Goal: Task Accomplishment & Management: Use online tool/utility

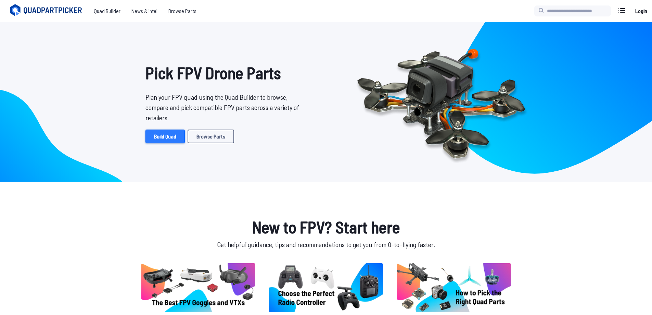
click at [164, 140] on link "Build Quad" at bounding box center [164, 136] width 39 height 14
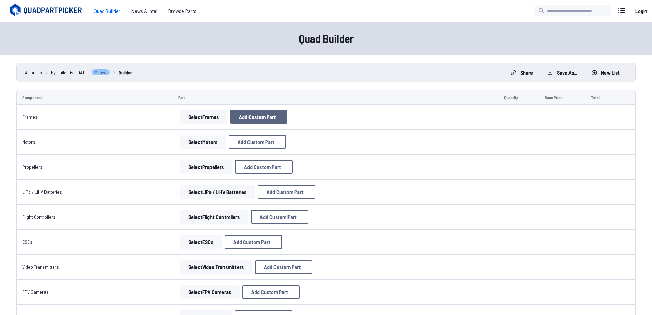
click at [246, 118] on span "Add Custom Part" at bounding box center [257, 116] width 37 height 5
select select "**********"
click at [298, 94] on input at bounding box center [328, 101] width 145 height 15
click at [393, 60] on button at bounding box center [393, 65] width 17 height 10
click at [200, 120] on button "Select Frames" at bounding box center [204, 117] width 48 height 14
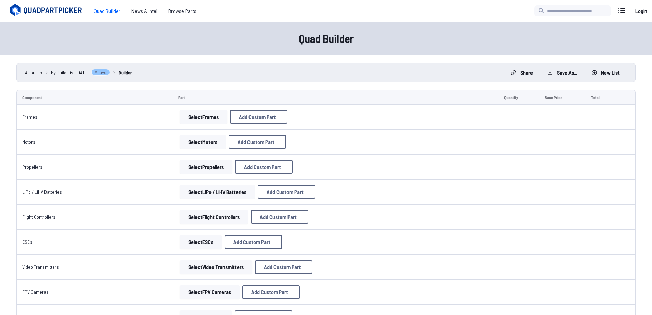
scroll to position [34, 0]
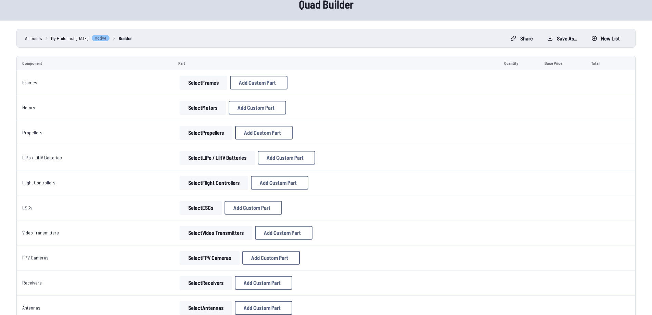
click at [220, 154] on button "Select LiPo / LiHV Batteries" at bounding box center [217, 158] width 75 height 14
click at [219, 154] on button "Select LiPo / LiHV Batteries" at bounding box center [217, 158] width 75 height 14
click at [218, 157] on button "Select LiPo / LiHV Batteries" at bounding box center [217, 158] width 75 height 14
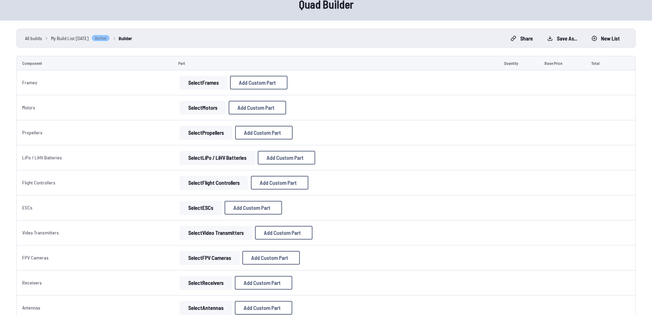
click at [220, 90] on td "Select Frames Add Custom Part Add Custom Part Part name* Enter a name for this …" at bounding box center [336, 82] width 326 height 25
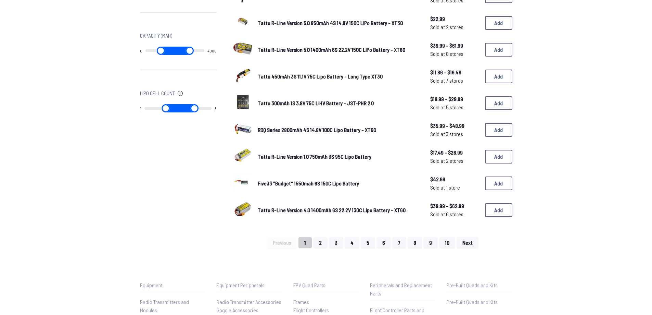
scroll to position [411, 0]
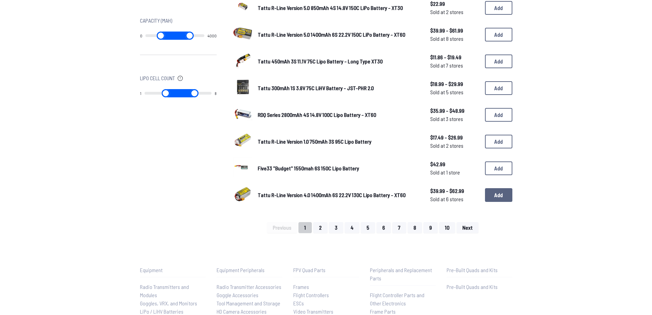
click at [488, 195] on button "Add" at bounding box center [498, 195] width 27 height 14
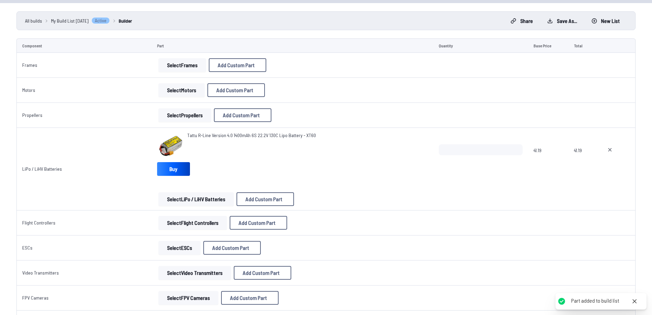
scroll to position [103, 0]
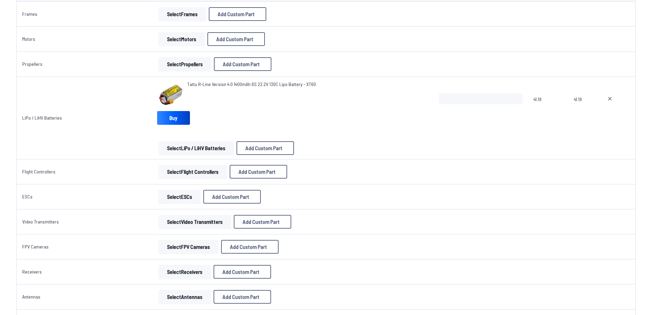
click at [212, 145] on button "Select LiPo / LiHV Batteries" at bounding box center [196, 148] width 75 height 14
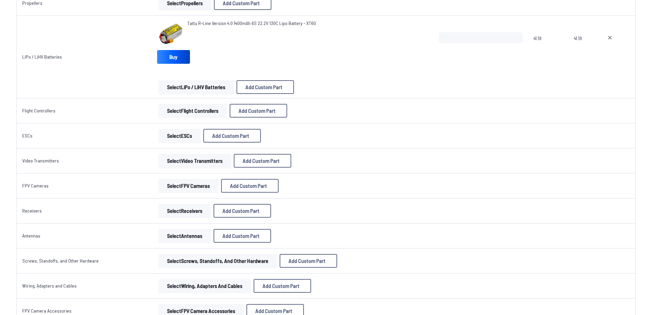
scroll to position [171, 0]
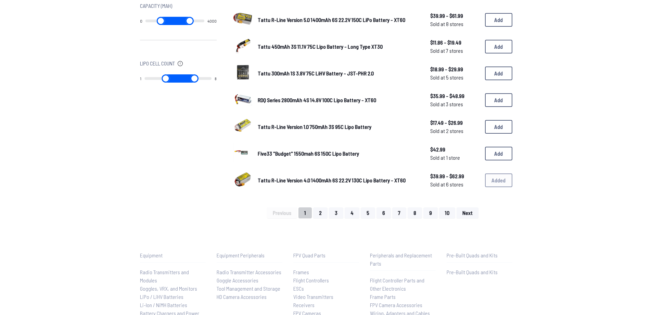
scroll to position [496, 0]
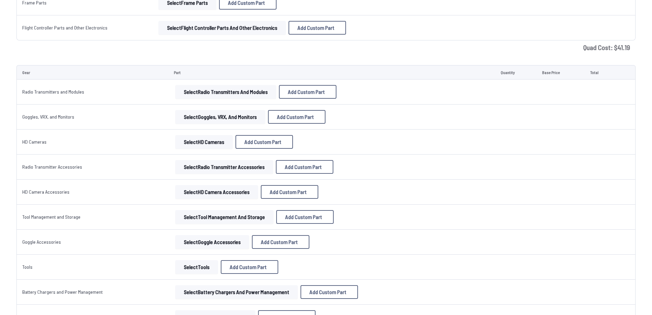
scroll to position [171, 0]
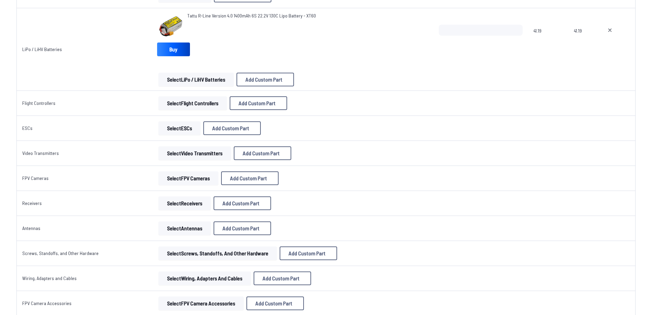
click at [173, 107] on button "Select Flight Controllers" at bounding box center [193, 103] width 68 height 14
click at [172, 97] on button "Select Flight Controllers" at bounding box center [193, 103] width 68 height 14
click at [173, 98] on button "Select Flight Controllers" at bounding box center [193, 103] width 68 height 14
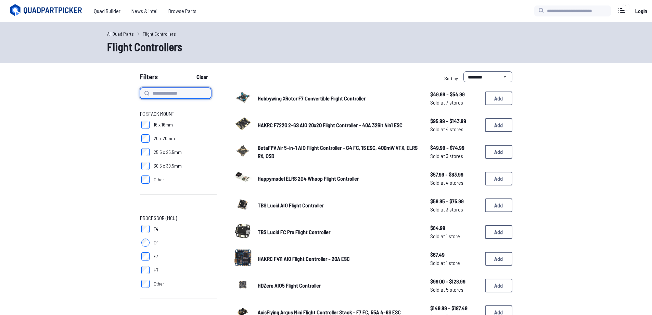
click at [165, 93] on input at bounding box center [175, 93] width 71 height 11
type input "******"
click at [191, 71] on button "Clear" at bounding box center [202, 76] width 23 height 11
type input "******"
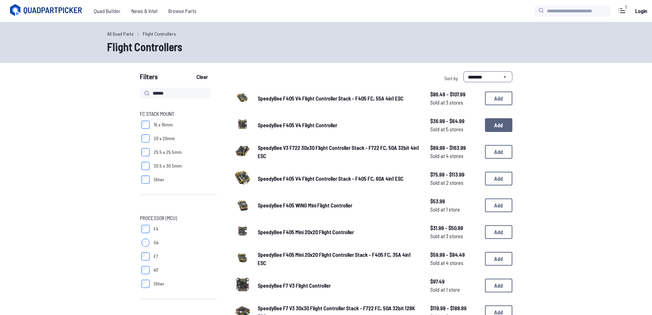
click at [498, 123] on button "Add" at bounding box center [498, 125] width 27 height 14
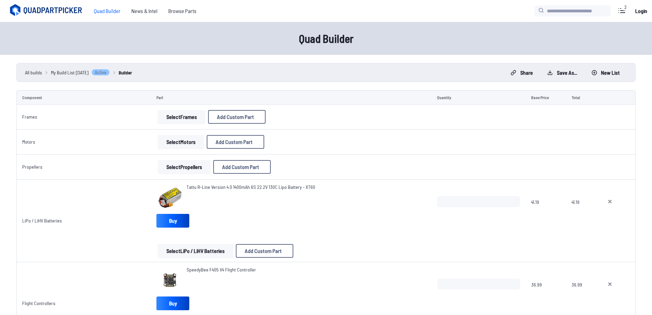
click at [182, 112] on button "Select Frames" at bounding box center [182, 117] width 48 height 14
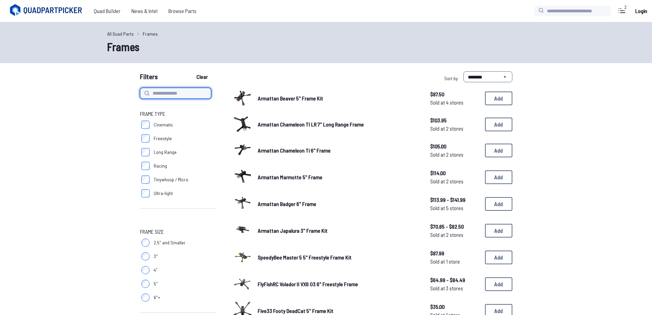
click at [166, 94] on input at bounding box center [175, 93] width 71 height 11
type input "********"
click at [191, 71] on button "Clear" at bounding box center [202, 76] width 23 height 11
type input "********"
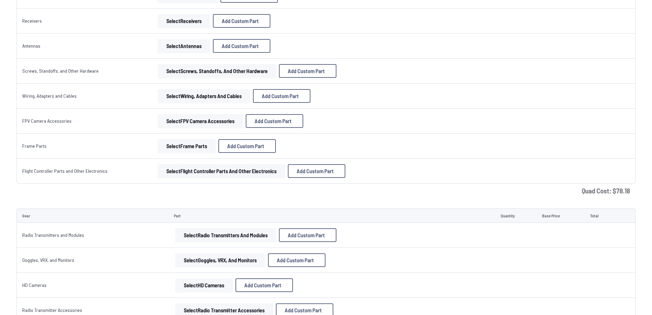
scroll to position [34, 0]
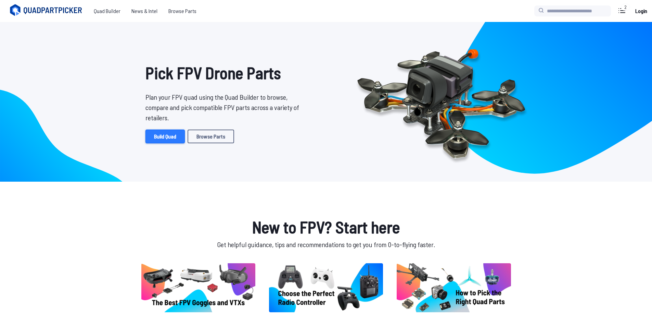
click at [171, 138] on link "Build Quad" at bounding box center [164, 136] width 39 height 14
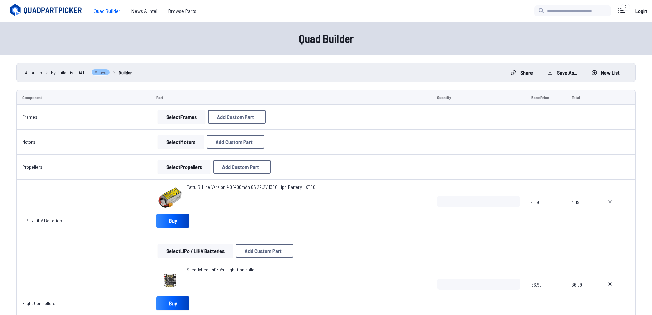
click at [193, 169] on button "Select Propellers" at bounding box center [184, 167] width 53 height 14
click at [194, 163] on button "Select Propellers" at bounding box center [184, 167] width 53 height 14
click at [186, 169] on button "Select Propellers" at bounding box center [184, 167] width 53 height 14
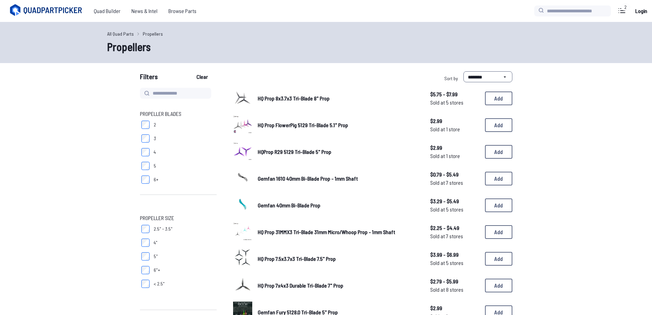
click at [75, 10] on icon at bounding box center [47, 10] width 77 height 14
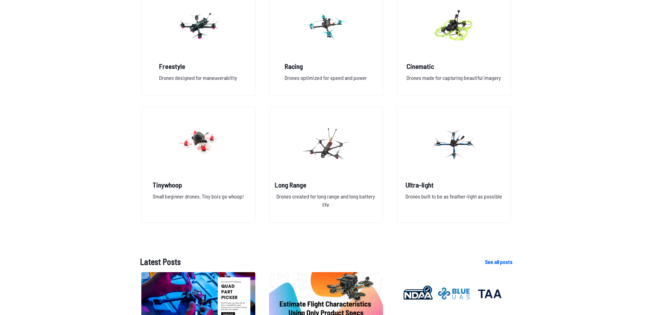
scroll to position [616, 0]
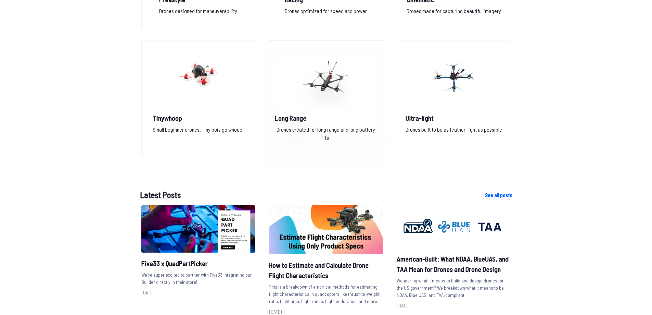
click at [312, 84] on img at bounding box center [325, 77] width 49 height 60
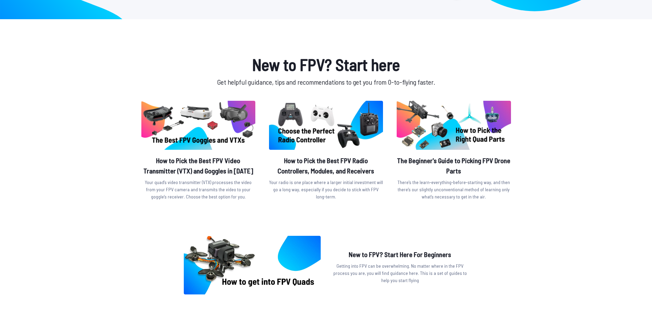
scroll to position [134, 0]
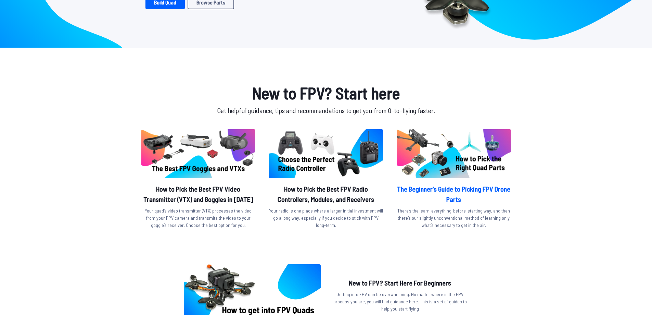
click at [484, 189] on h2 "The Beginner's Guide to Picking FPV Drone Parts" at bounding box center [454, 193] width 114 height 21
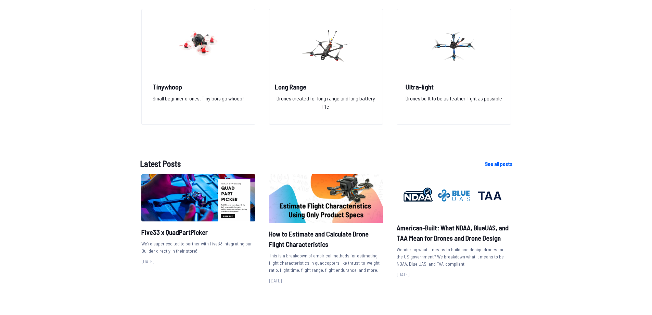
scroll to position [784, 0]
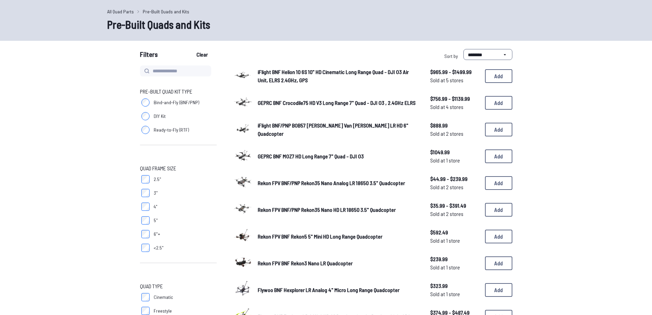
scroll to position [34, 0]
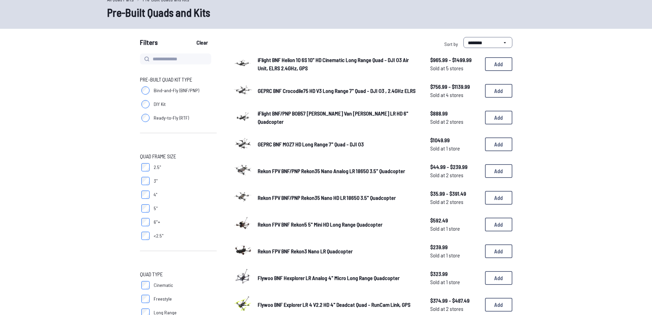
click at [308, 252] on span "Rekon FPV BNF Rekon3 Nano LR Quadcopter" at bounding box center [305, 251] width 95 height 7
click at [319, 253] on span "Rekon FPV BNF Rekon3 Nano LR Quadcopter" at bounding box center [305, 251] width 95 height 7
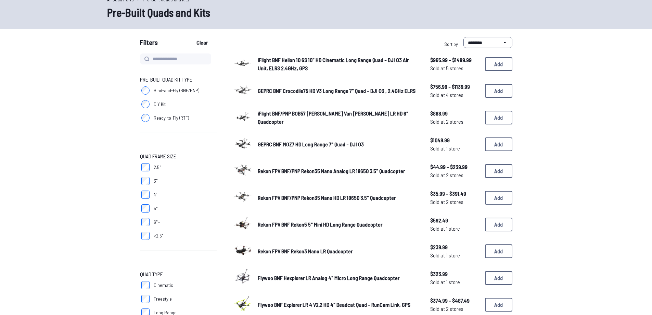
click at [319, 253] on span "Rekon FPV BNF Rekon3 Nano LR Quadcopter" at bounding box center [305, 251] width 95 height 7
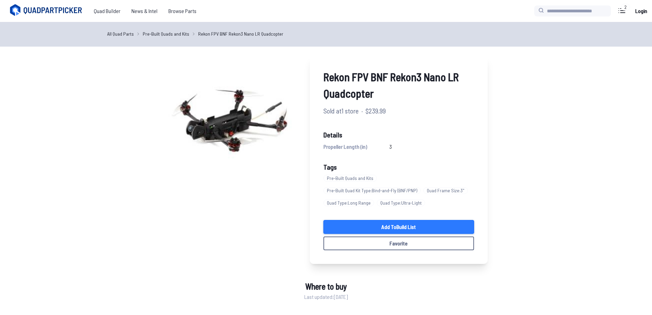
click at [362, 223] on link "Add to Build List" at bounding box center [399, 227] width 151 height 14
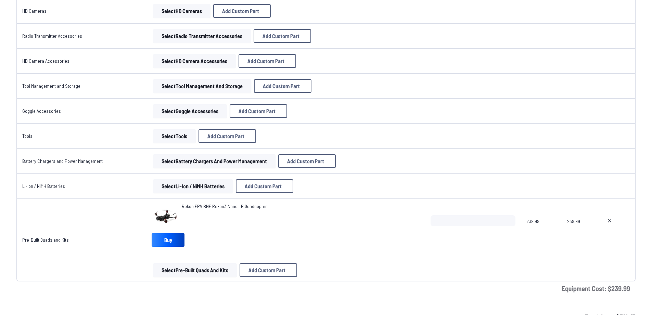
scroll to position [741, 0]
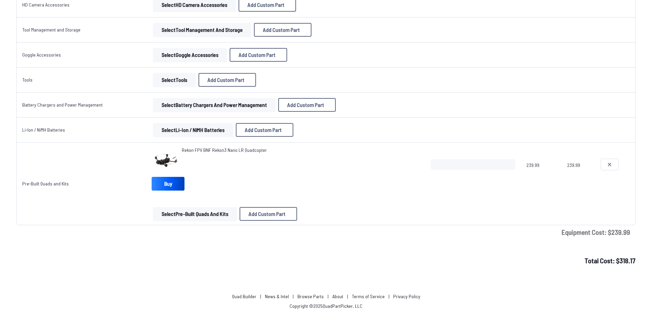
click at [610, 164] on icon at bounding box center [609, 164] width 5 height 5
type textarea "**********"
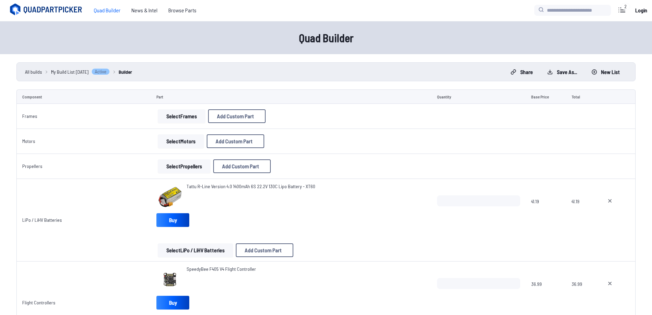
scroll to position [0, 0]
click at [201, 116] on button "Select Frames" at bounding box center [182, 117] width 48 height 14
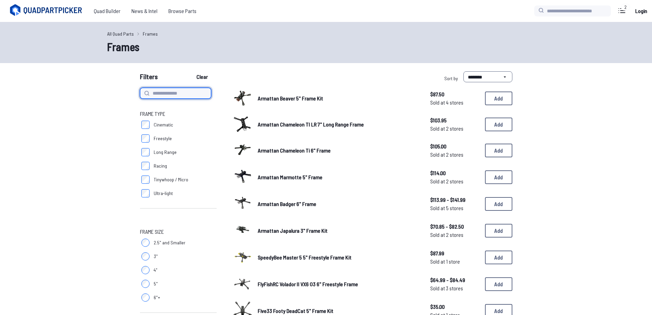
click at [176, 91] on input at bounding box center [175, 93] width 71 height 11
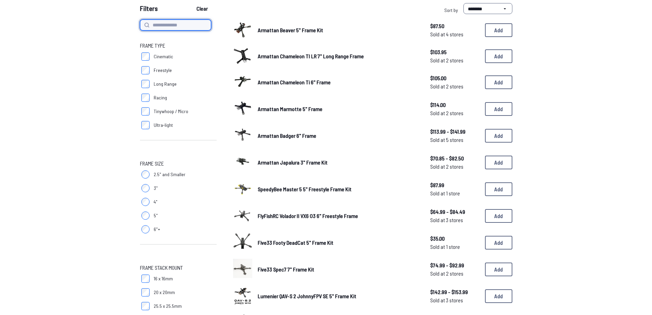
scroll to position [68, 0]
type input "*"
click at [191, 3] on button "Clear" at bounding box center [202, 8] width 23 height 11
type input "*"
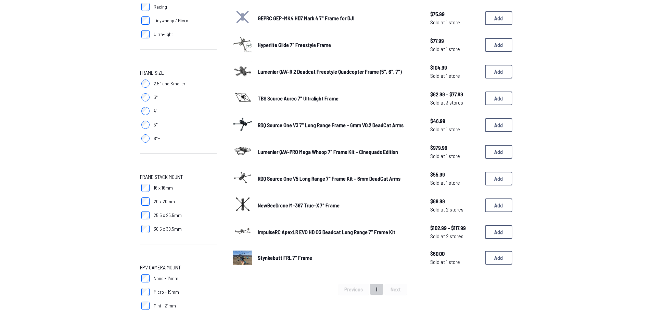
scroll to position [171, 0]
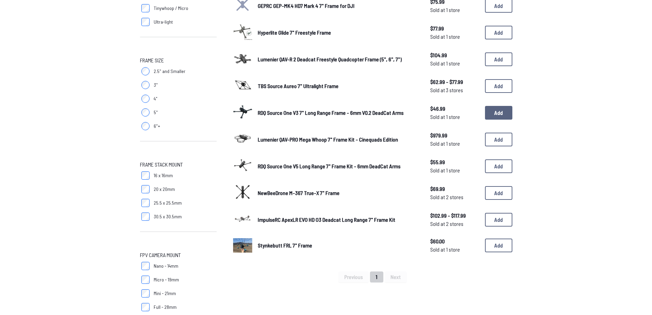
click at [492, 113] on button "Add" at bounding box center [498, 113] width 27 height 14
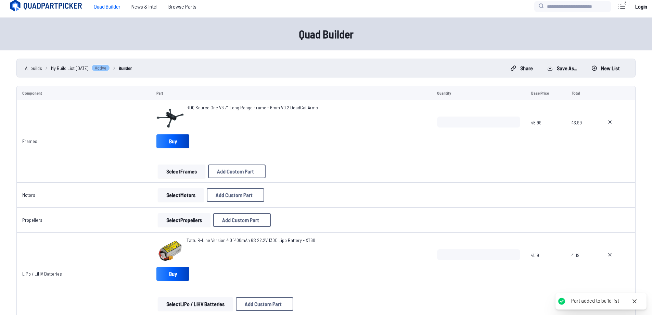
scroll to position [68, 0]
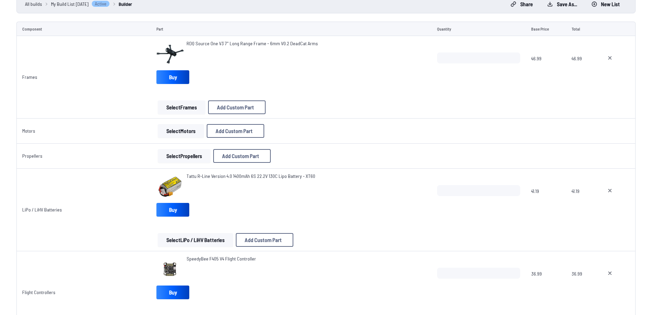
click at [177, 129] on button "Select Motors" at bounding box center [181, 131] width 46 height 14
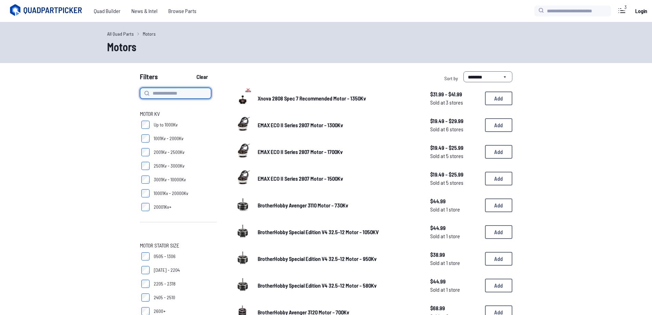
click at [162, 93] on input at bounding box center [175, 93] width 71 height 11
type input "****"
click at [191, 71] on button "Clear" at bounding box center [202, 76] width 23 height 11
type input "****"
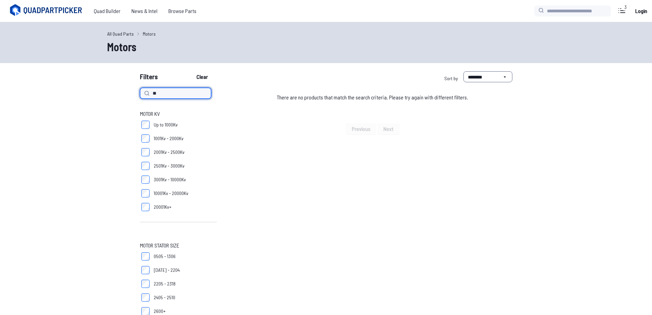
type input "*"
click at [191, 71] on button "Clear" at bounding box center [202, 76] width 23 height 11
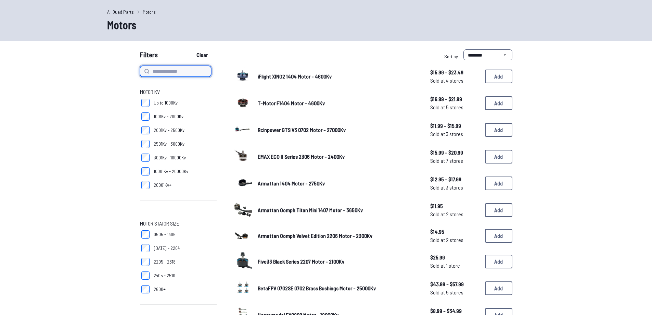
scroll to position [34, 0]
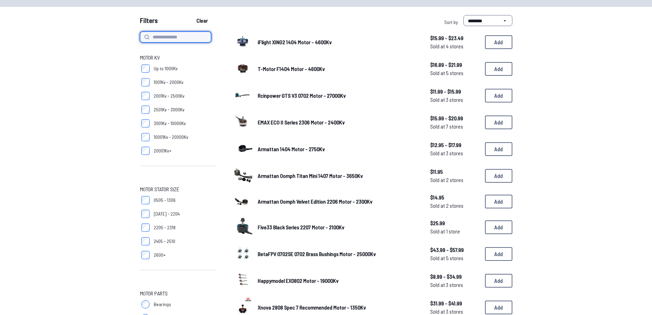
scroll to position [68, 0]
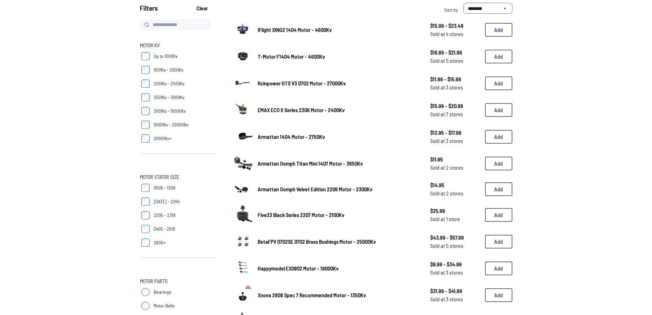
click at [402, 92] on div "Rcinpower GTS V3 0702 Motor - 27000Kv $11.99 - $15.99 Sold at 3 stores $11.99 -…" at bounding box center [372, 83] width 279 height 21
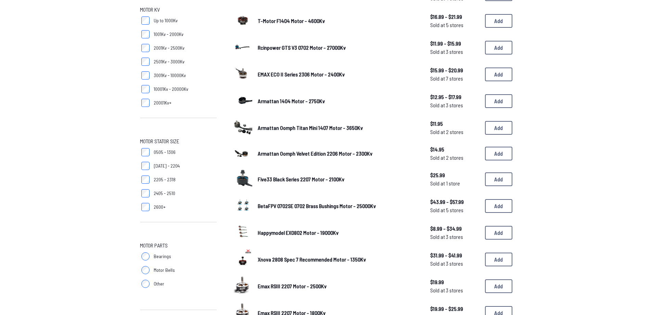
scroll to position [0, 0]
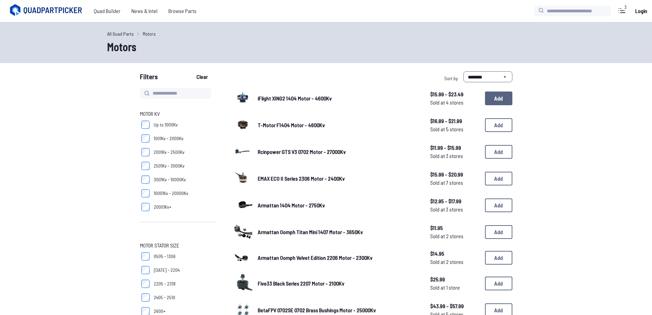
click at [491, 103] on button "Add" at bounding box center [498, 98] width 27 height 14
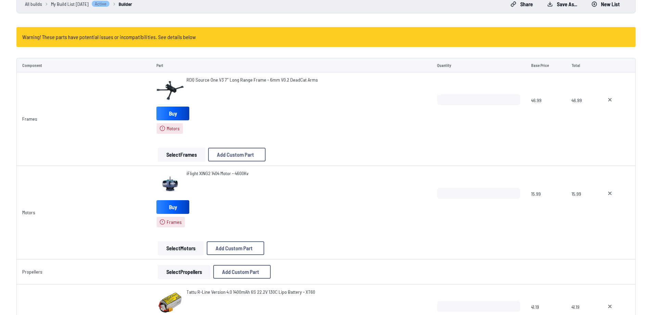
scroll to position [103, 0]
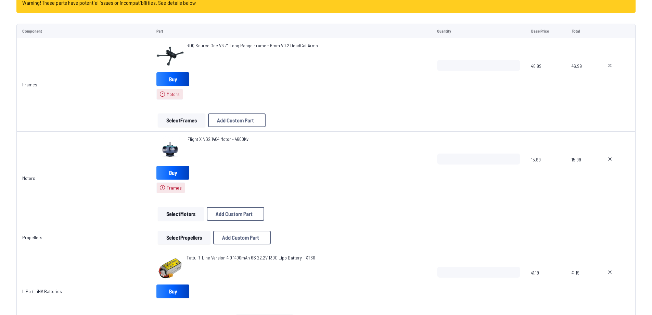
click at [191, 217] on button "Select Motors" at bounding box center [181, 214] width 46 height 14
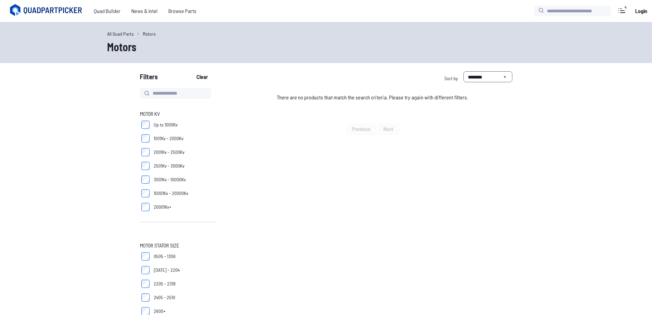
click at [184, 211] on label "20001Kv+" at bounding box center [178, 207] width 77 height 14
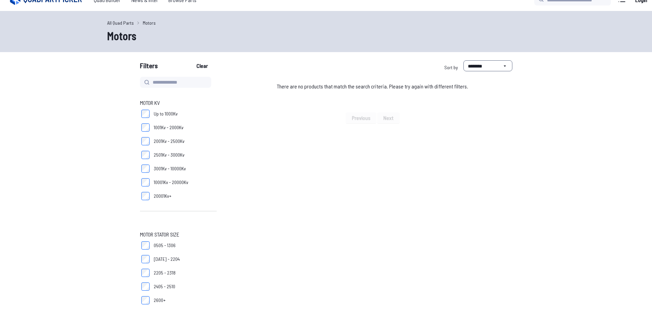
scroll to position [20, 0]
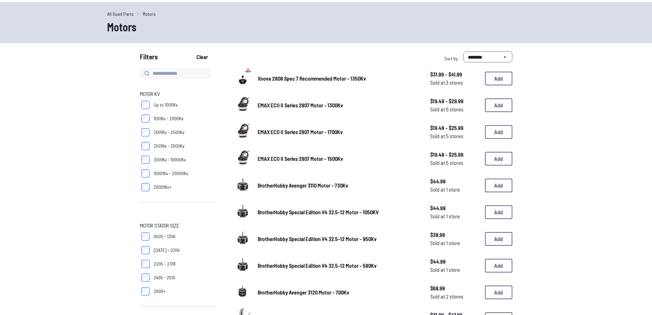
click at [144, 270] on label "2405 - 2510" at bounding box center [178, 277] width 77 height 14
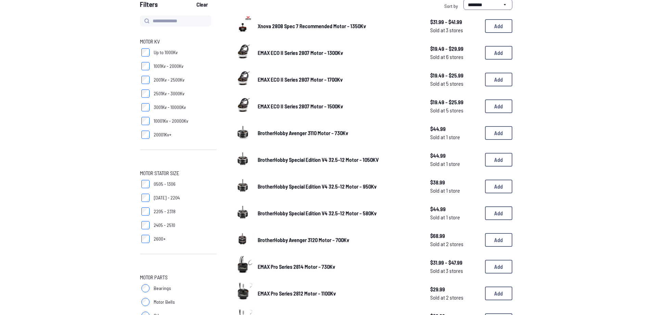
scroll to position [88, 0]
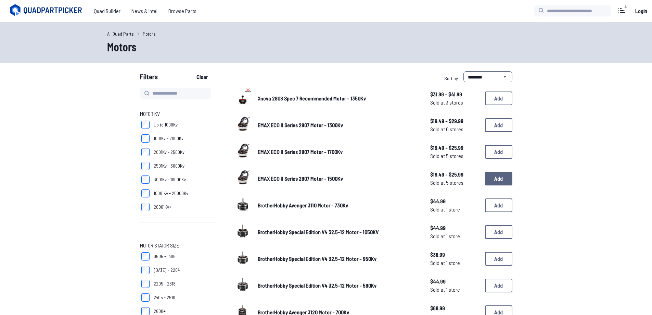
click at [497, 178] on button "Add" at bounding box center [498, 179] width 27 height 14
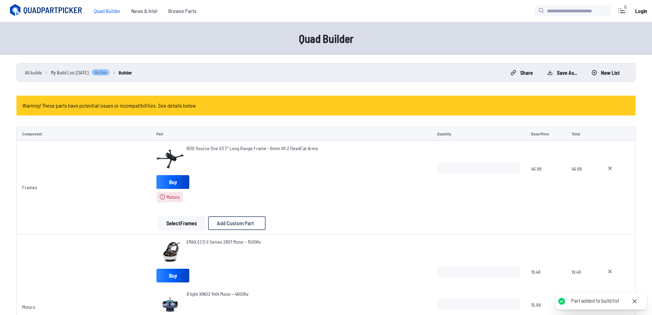
scroll to position [103, 0]
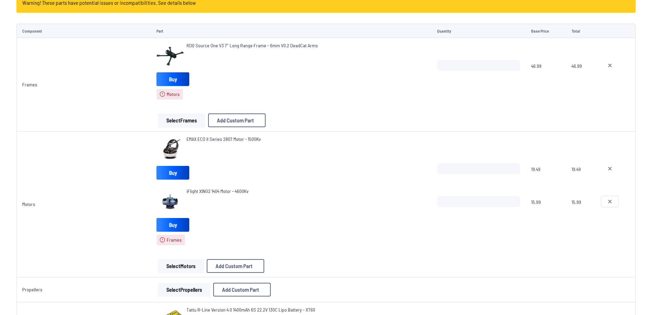
click at [611, 204] on icon at bounding box center [609, 201] width 5 height 5
type textarea "**********"
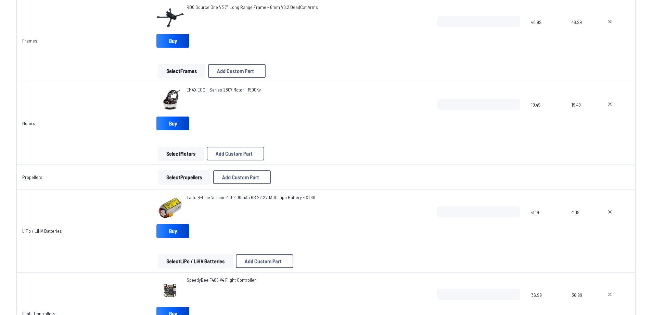
scroll to position [101, 0]
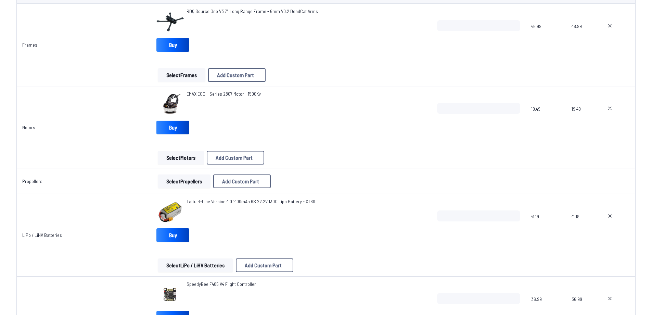
click at [192, 178] on button "Select Propellers" at bounding box center [184, 181] width 53 height 14
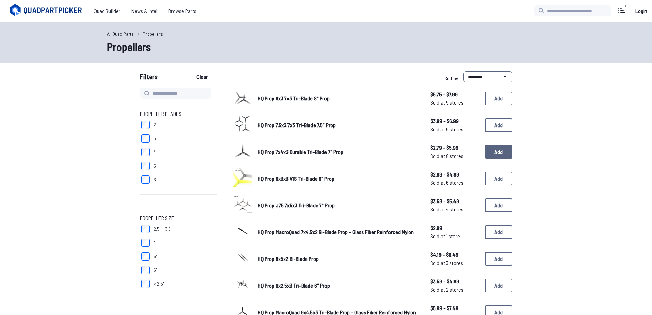
click at [503, 151] on button "Add" at bounding box center [498, 152] width 27 height 14
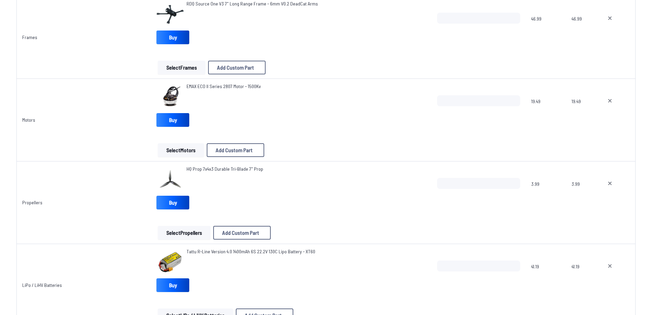
scroll to position [103, 0]
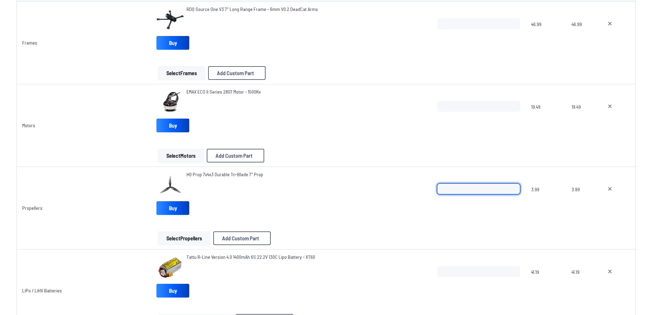
drag, startPoint x: 498, startPoint y: 191, endPoint x: 425, endPoint y: 183, distance: 73.7
click at [425, 183] on tr "Propellers HQ Prop 7x4x3 Durable Tri-Blade 7" Prop Buy Select Propellers Add Cu…" at bounding box center [325, 208] width 619 height 83
type input "*"
click at [376, 166] on td "EMAX ECO II Series 2807 Motor - 1500Kv Buy Select Motors Add Custom Part Add Cu…" at bounding box center [291, 125] width 280 height 83
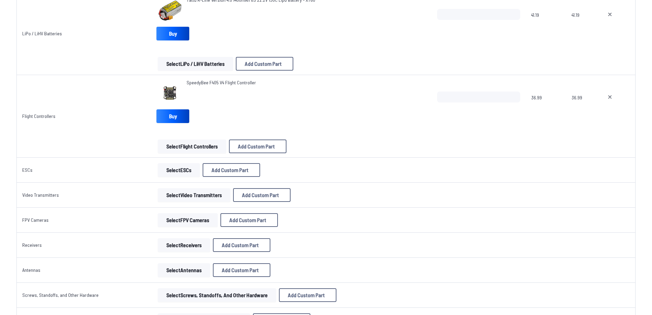
scroll to position [377, 0]
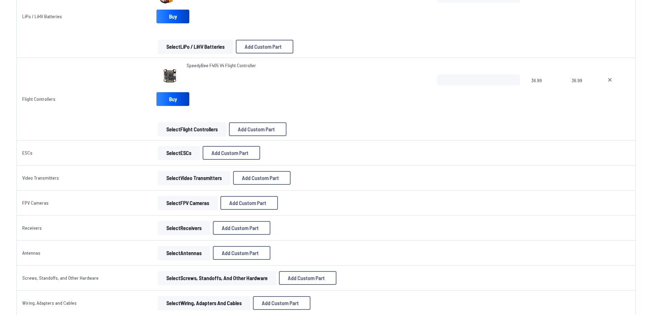
click at [187, 206] on button "Select FPV Cameras" at bounding box center [188, 203] width 60 height 14
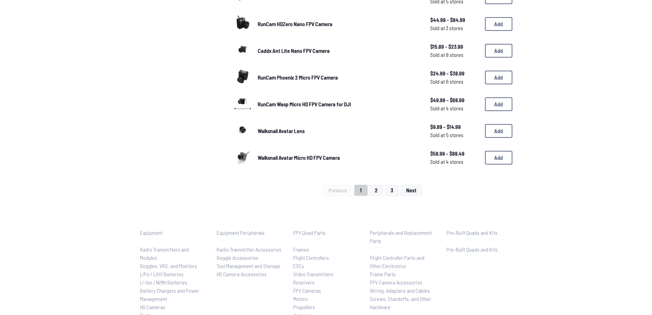
scroll to position [445, 0]
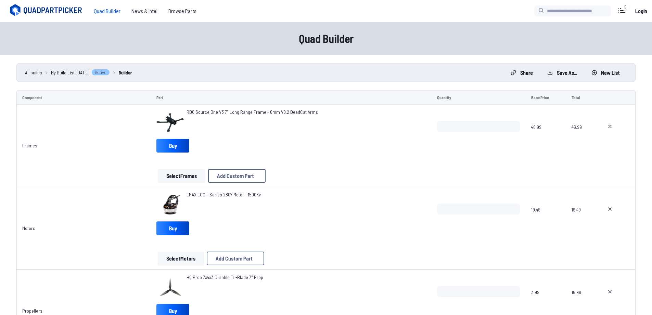
click at [178, 178] on button "Select Frames" at bounding box center [182, 176] width 48 height 14
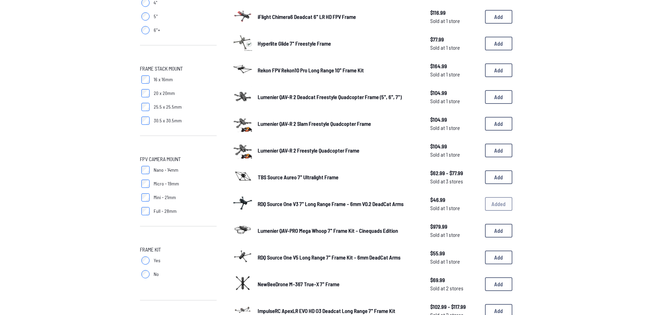
scroll to position [274, 0]
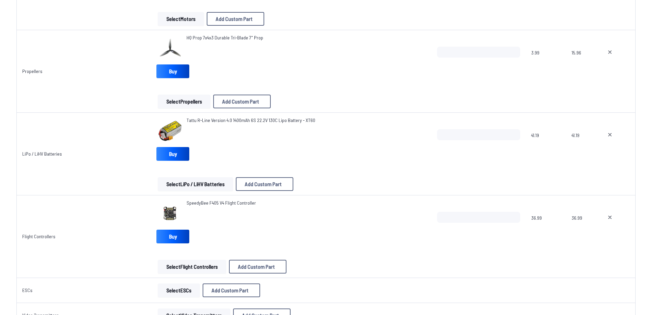
scroll to position [240, 0]
click at [203, 186] on button "Select LiPo / LiHV Batteries" at bounding box center [195, 184] width 75 height 14
click at [173, 185] on button "Select LiPo / LiHV Batteries" at bounding box center [195, 184] width 75 height 14
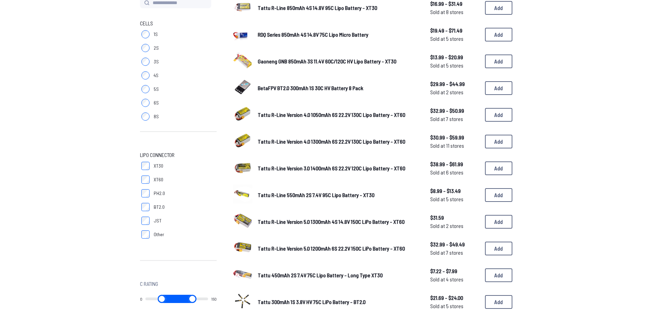
scroll to position [103, 0]
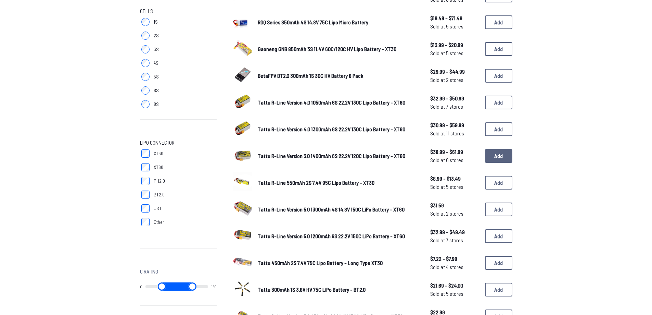
click at [497, 153] on button "Add" at bounding box center [498, 156] width 27 height 14
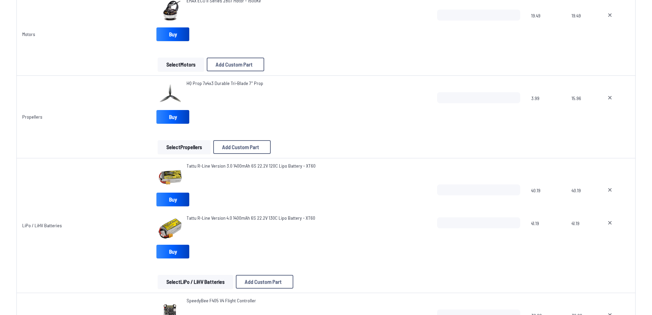
scroll to position [205, 0]
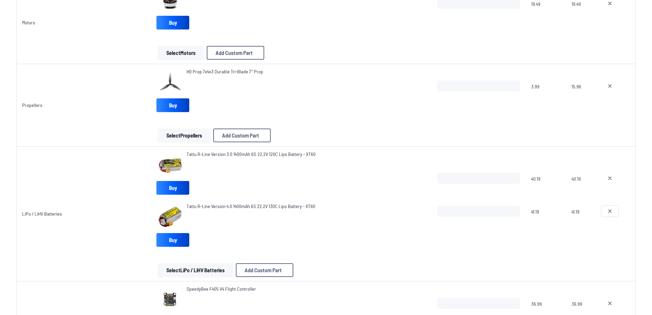
drag, startPoint x: 609, startPoint y: 209, endPoint x: 578, endPoint y: 165, distance: 53.3
click at [580, 166] on tr "LiPo / LiHV Batteries Tattu R-Line Version 3.0 1400mAh 6S 22.2V 120C Lipo Batte…" at bounding box center [325, 214] width 619 height 135
click at [607, 180] on icon at bounding box center [609, 177] width 5 height 5
type textarea "**********"
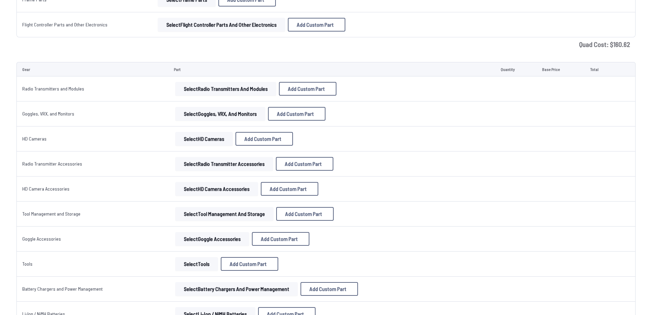
scroll to position [719, 0]
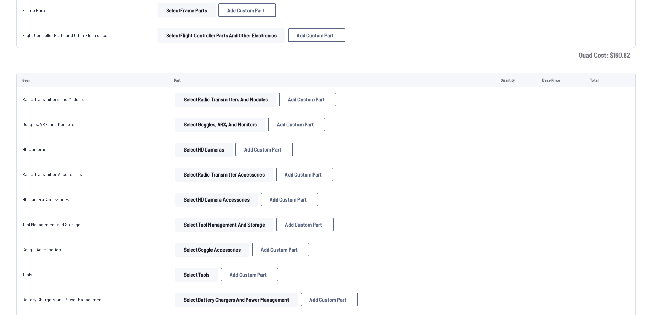
click at [216, 123] on button "Select Goggles, VRX, and Monitors" at bounding box center [220, 124] width 90 height 14
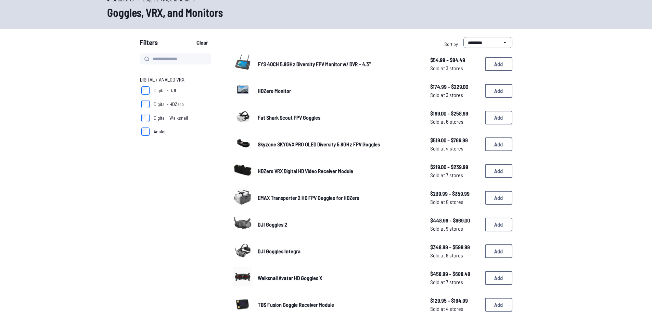
scroll to position [205, 0]
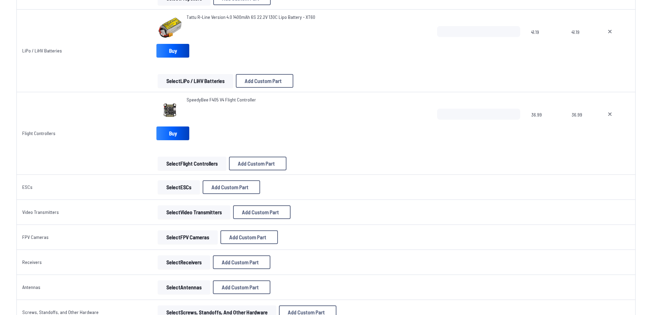
scroll to position [479, 0]
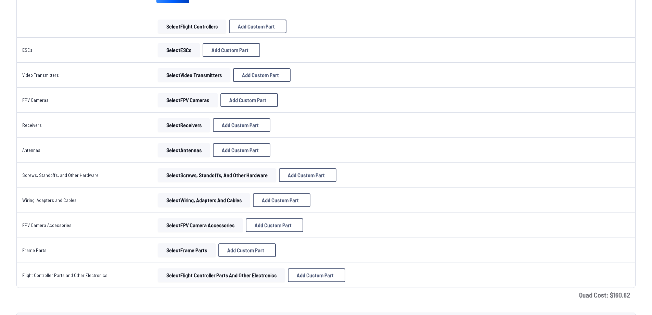
click at [171, 51] on button "Select ESCs" at bounding box center [179, 50] width 42 height 14
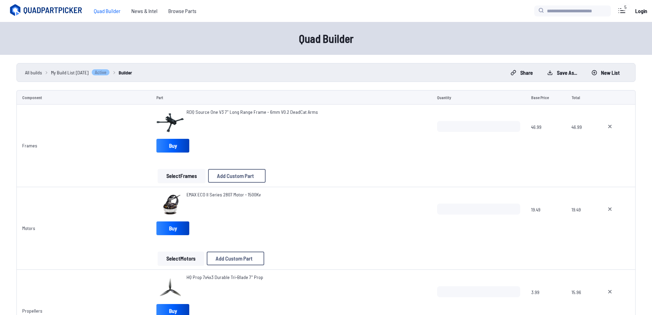
drag, startPoint x: 45, startPoint y: 11, endPoint x: 86, endPoint y: 14, distance: 41.6
click at [86, 14] on div "Quad Builder News & Intel Browse Quad Builder News & Intel Browse Parts" at bounding box center [269, 11] width 532 height 16
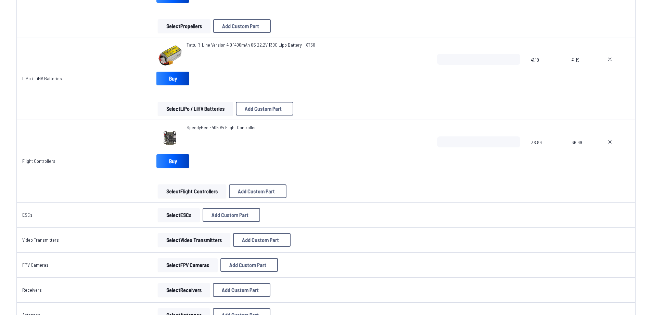
scroll to position [342, 0]
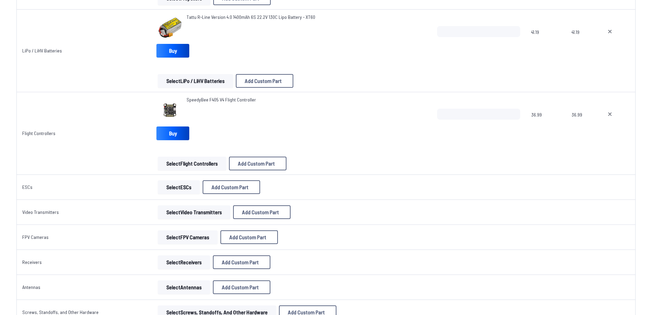
click at [184, 186] on button "Select ESCs" at bounding box center [179, 187] width 42 height 14
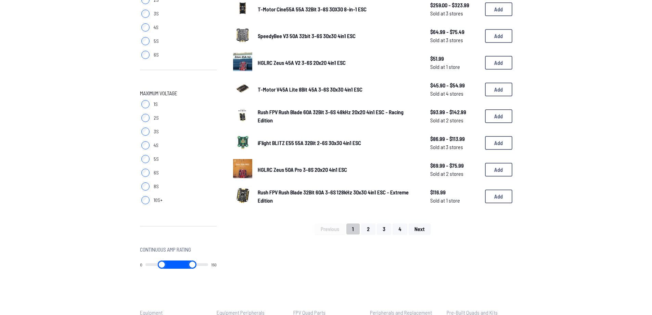
scroll to position [411, 0]
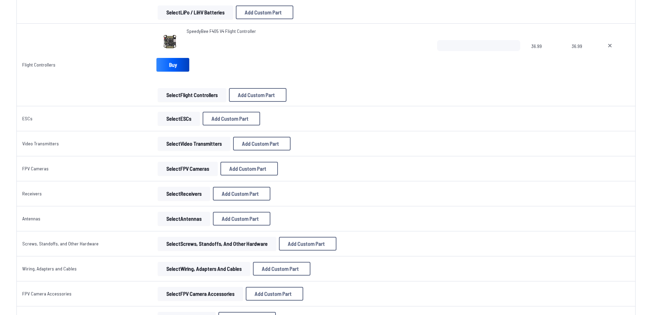
scroll to position [342, 0]
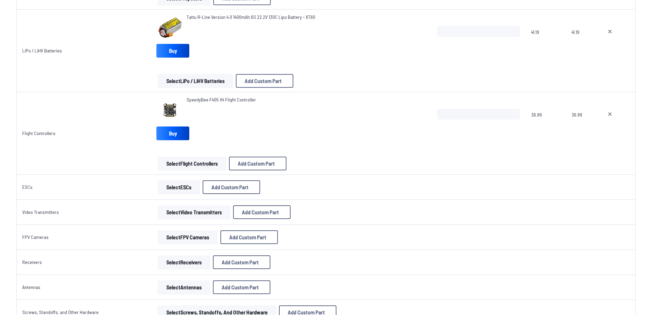
click at [185, 161] on button "Select Flight Controllers" at bounding box center [192, 163] width 68 height 14
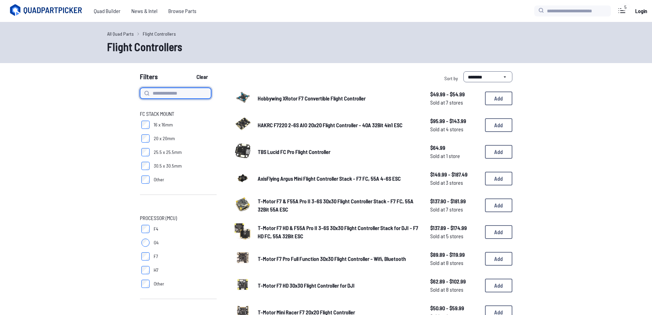
click at [174, 92] on input at bounding box center [175, 93] width 71 height 11
type input "*******"
click at [191, 71] on button "Clear" at bounding box center [202, 76] width 23 height 11
type input "*******"
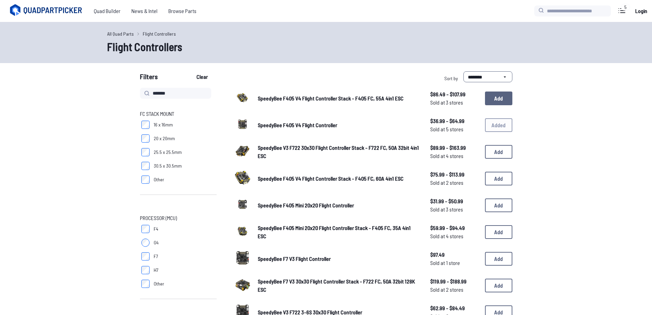
click at [498, 95] on button "Add" at bounding box center [498, 98] width 27 height 14
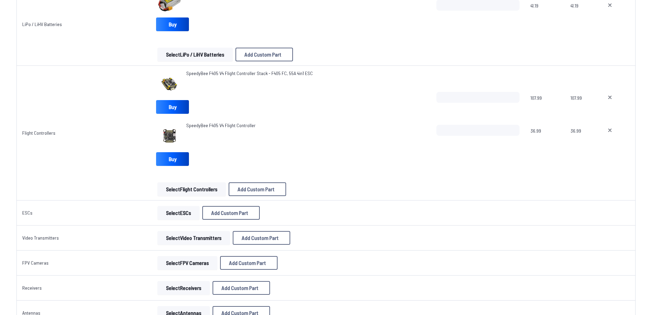
scroll to position [308, 0]
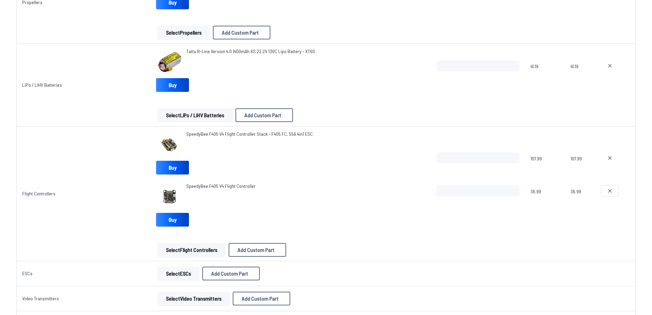
click at [612, 192] on icon at bounding box center [609, 190] width 5 height 5
type textarea "**********"
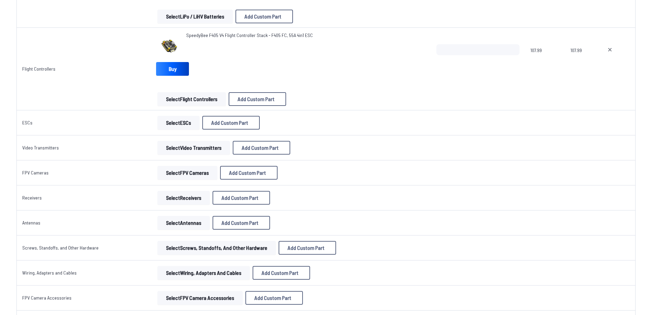
scroll to position [445, 0]
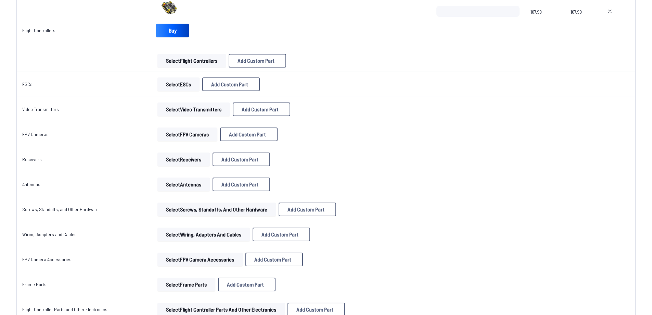
click at [190, 164] on button "Select Receivers" at bounding box center [183, 159] width 52 height 14
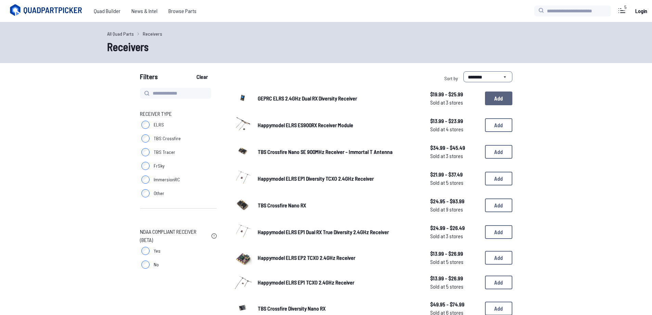
click at [497, 103] on button "Add" at bounding box center [498, 98] width 27 height 14
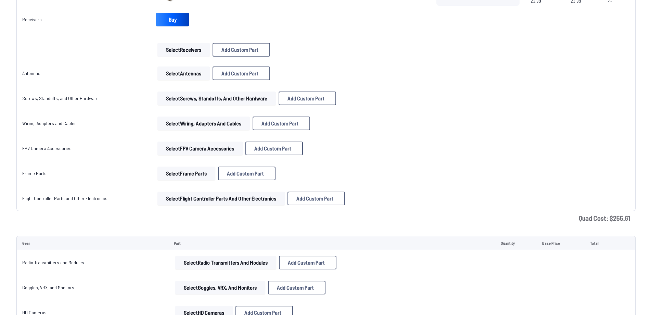
scroll to position [616, 0]
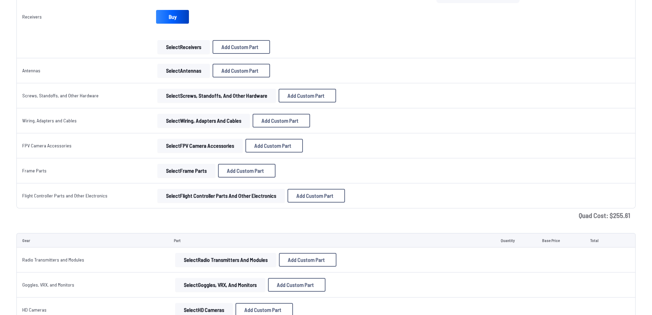
click at [183, 72] on button "Select Antennas" at bounding box center [183, 71] width 52 height 14
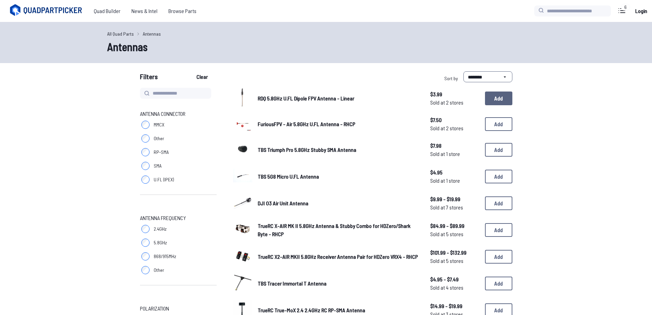
click at [499, 98] on button "Add" at bounding box center [498, 98] width 27 height 14
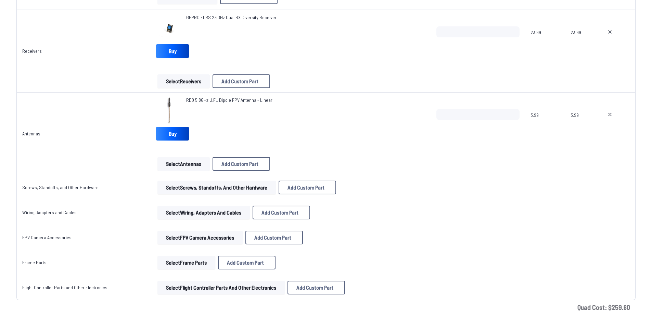
scroll to position [616, 0]
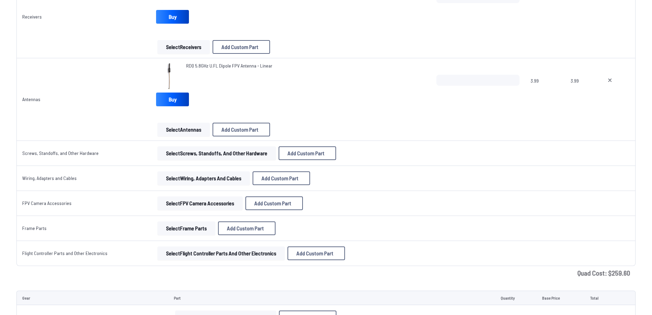
click at [199, 232] on button "Select Frame Parts" at bounding box center [186, 228] width 58 height 14
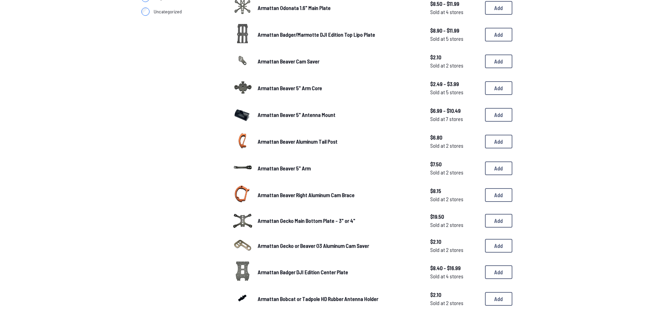
scroll to position [103, 0]
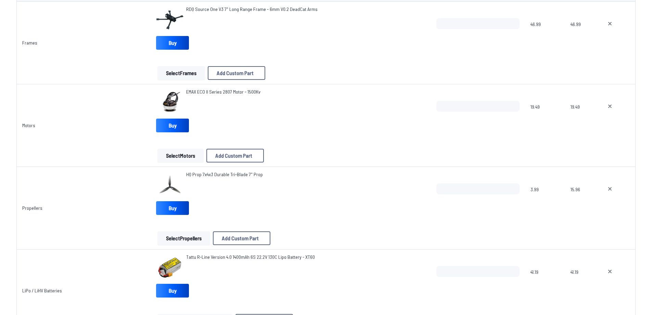
scroll to position [616, 0]
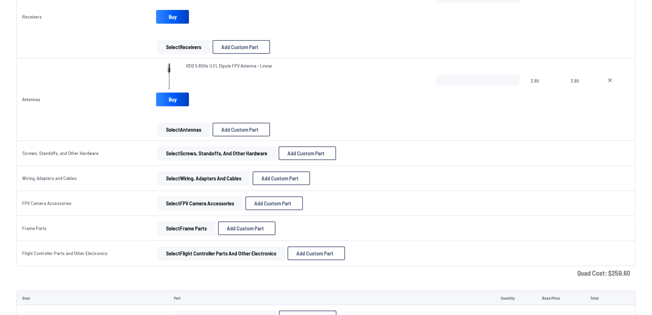
click at [218, 207] on button "Select FPV Camera Accessories" at bounding box center [199, 203] width 85 height 14
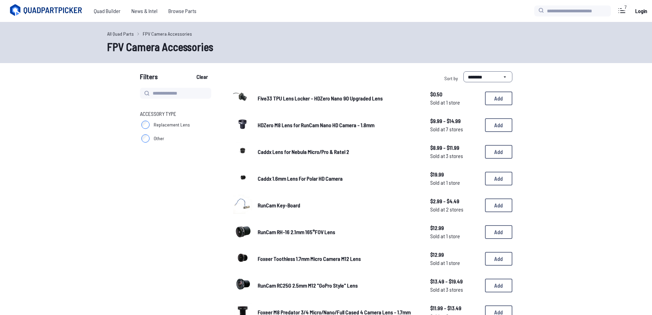
scroll to position [616, 0]
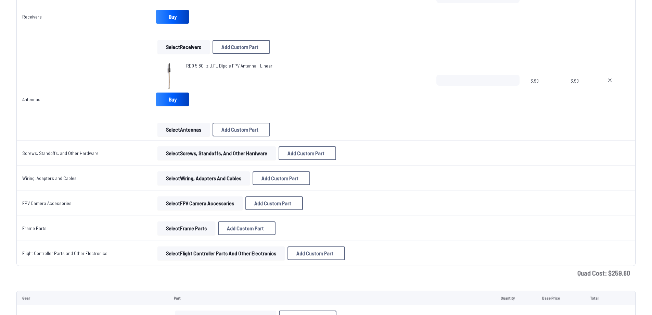
click at [222, 182] on button "Select Wiring, Adapters and Cables" at bounding box center [203, 178] width 92 height 14
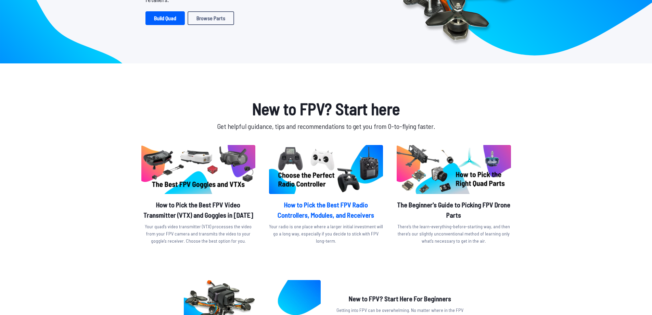
scroll to position [171, 0]
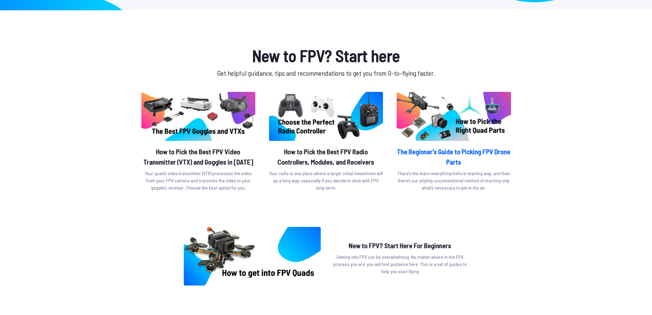
click at [459, 149] on h2 "The Beginner's Guide to Picking FPV Drone Parts" at bounding box center [454, 156] width 114 height 21
